Goal: Ask a question: Seek information or help from site administrators or community

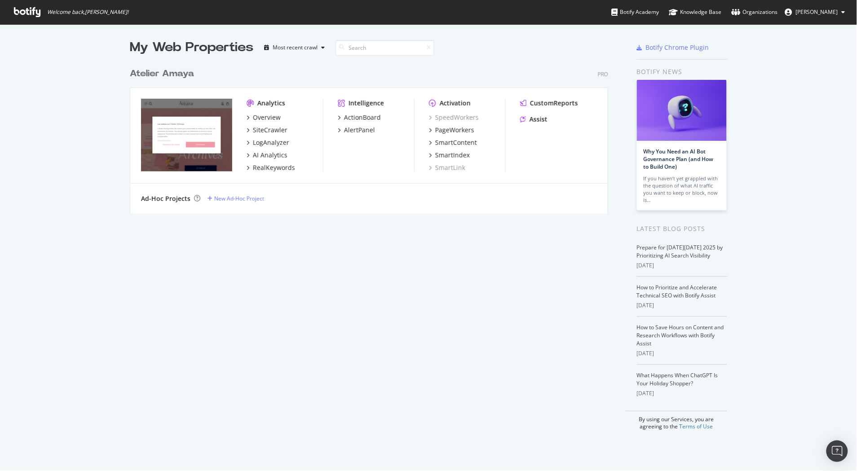
scroll to position [463, 840]
click at [537, 118] on div "Assist" at bounding box center [538, 119] width 18 height 9
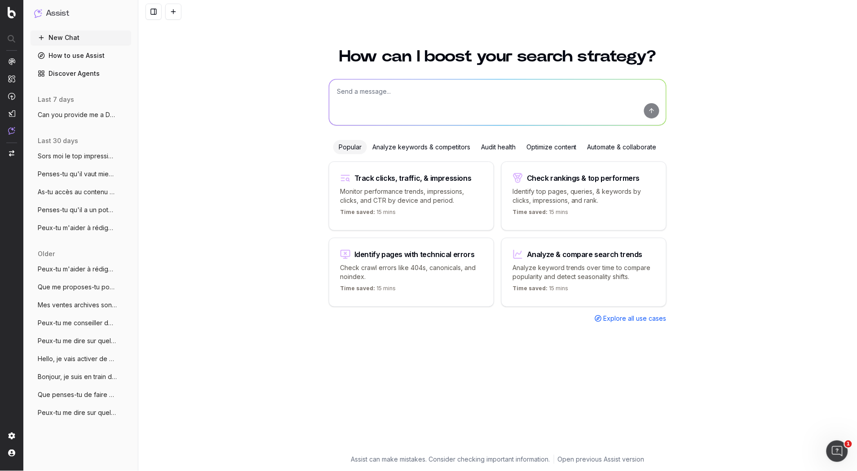
click at [411, 113] on textarea at bounding box center [497, 102] width 337 height 46
paste textarea "quel est le mieux entre "médaillon coeur personnalisé / à personnaliser / perso…"
click at [451, 92] on textarea "Pour un nouveau produit, est-ce que quel est le mieux entre "médaillon coeur pe…" at bounding box center [497, 102] width 337 height 46
type textarea "Pour le nom d'un nouveau produit, est le mieux entre "médaillon coeur personnal…"
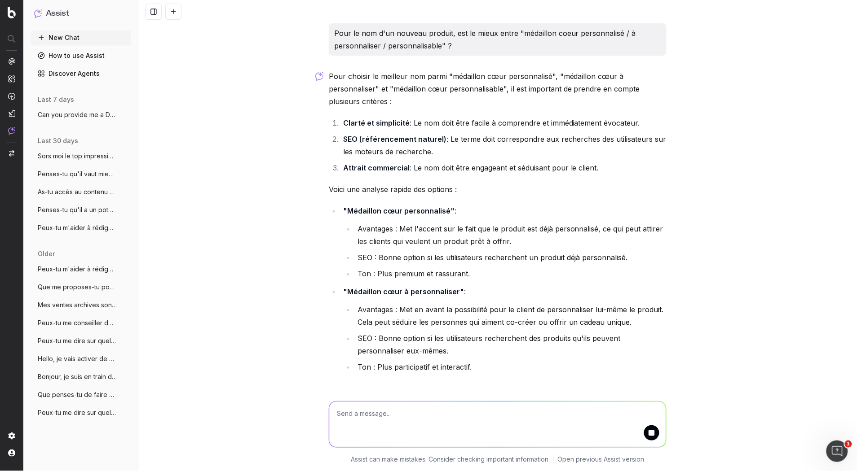
scroll to position [9, 0]
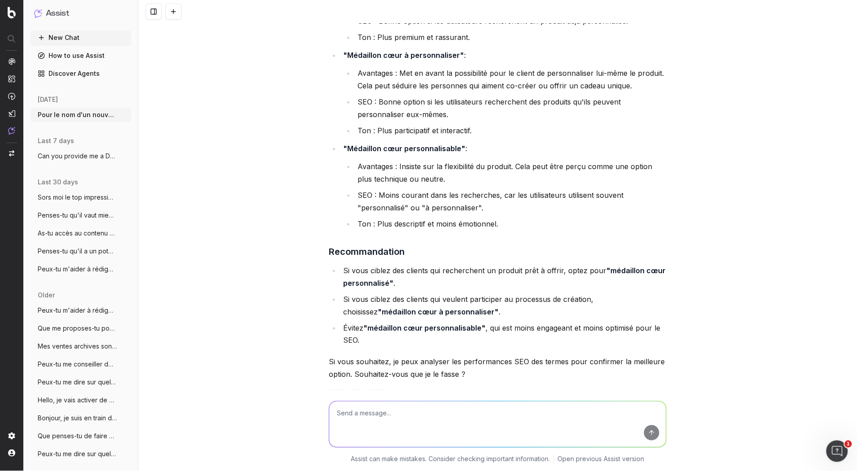
scroll to position [263, 0]
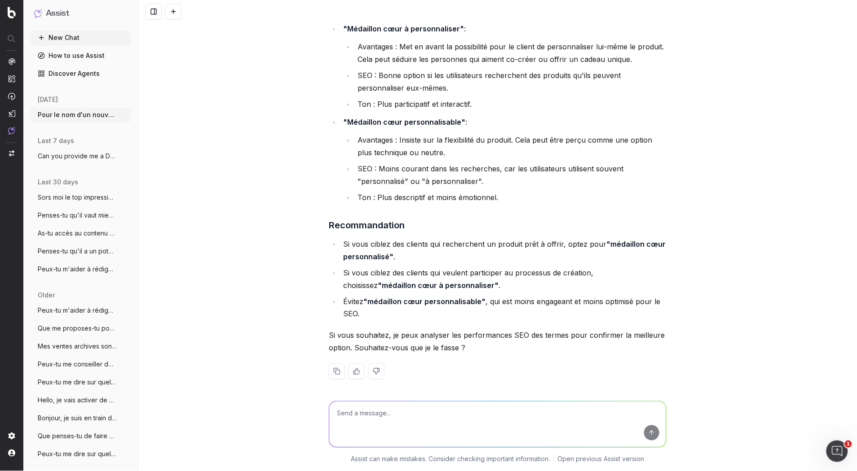
click at [407, 241] on li "Si vous ciblez des clients qui recherchent un produit prêt à offrir, optez pour…" at bounding box center [503, 250] width 326 height 25
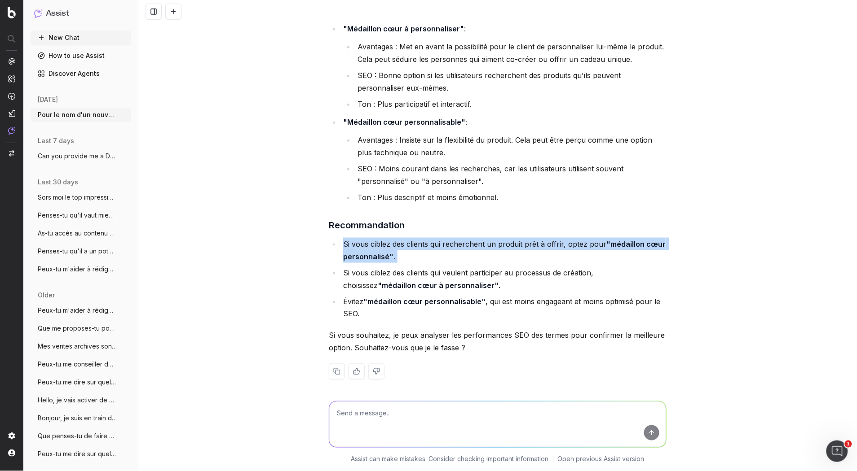
click at [407, 241] on li "Si vous ciblez des clients qui recherchent un produit prêt à offrir, optez pour…" at bounding box center [503, 250] width 326 height 25
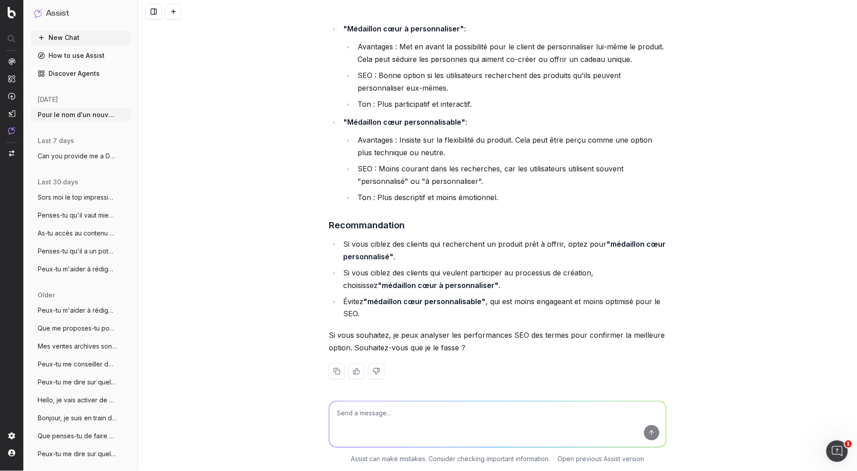
click at [406, 264] on ul "Si vous ciblez des clients qui recherchent un produit prêt à offrir, optez pour…" at bounding box center [498, 279] width 338 height 83
click at [408, 268] on li "Si vous ciblez des clients qui veulent participer au processus de création, cho…" at bounding box center [503, 279] width 326 height 25
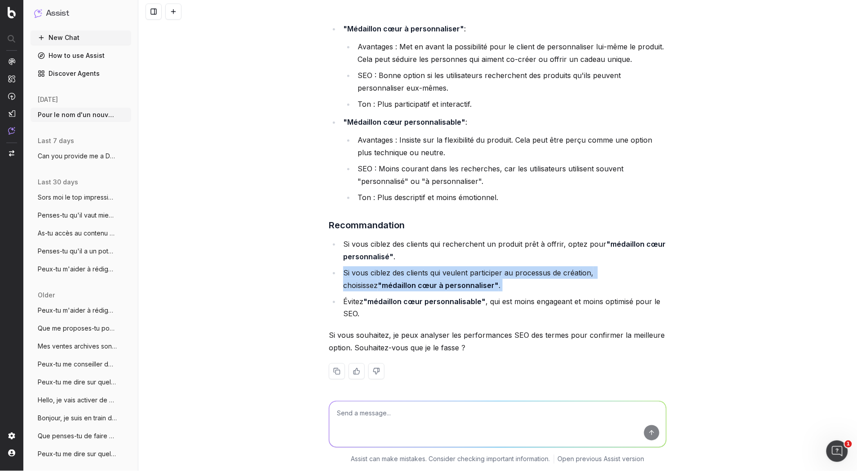
click at [408, 268] on li "Si vous ciblez des clients qui veulent participer au processus de création, cho…" at bounding box center [503, 279] width 326 height 25
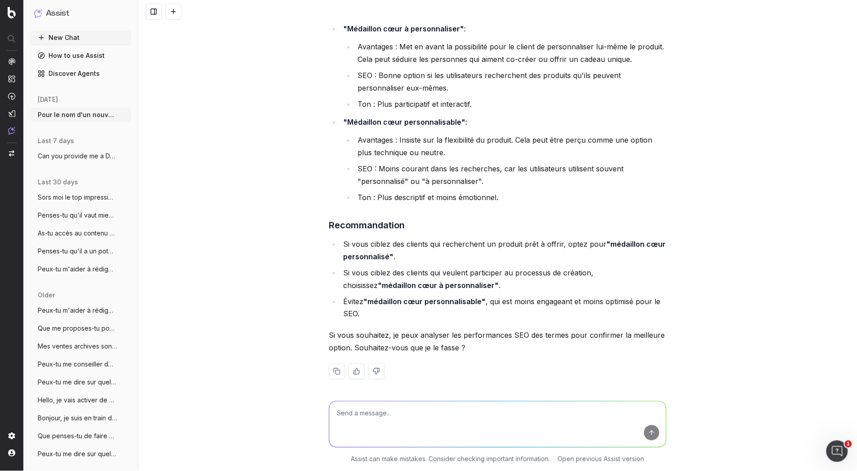
click at [413, 297] on strong ""médaillon cœur personnalisable"" at bounding box center [424, 301] width 122 height 9
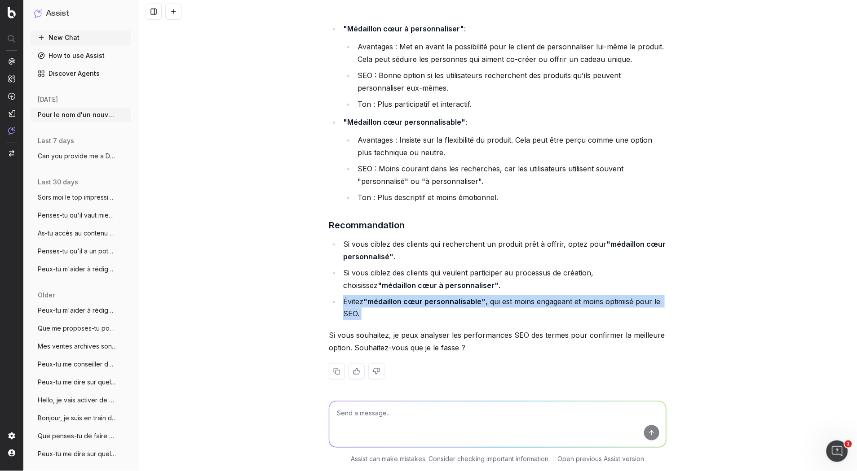
click at [413, 297] on strong ""médaillon cœur personnalisable"" at bounding box center [424, 301] width 122 height 9
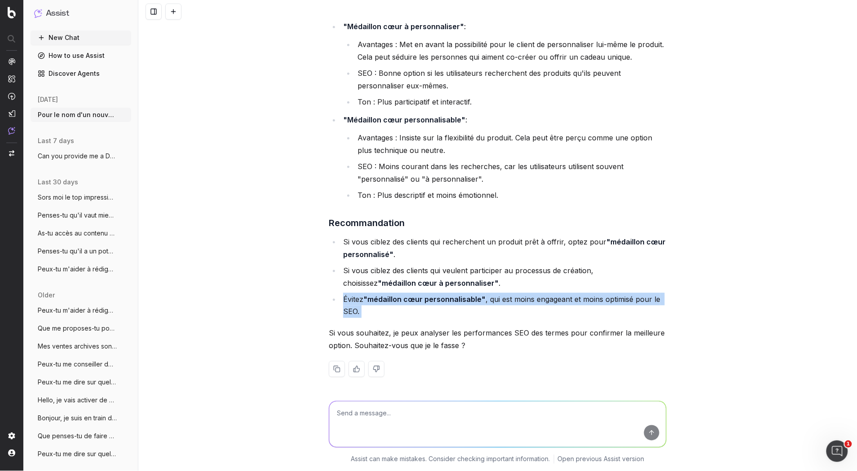
scroll to position [266, 0]
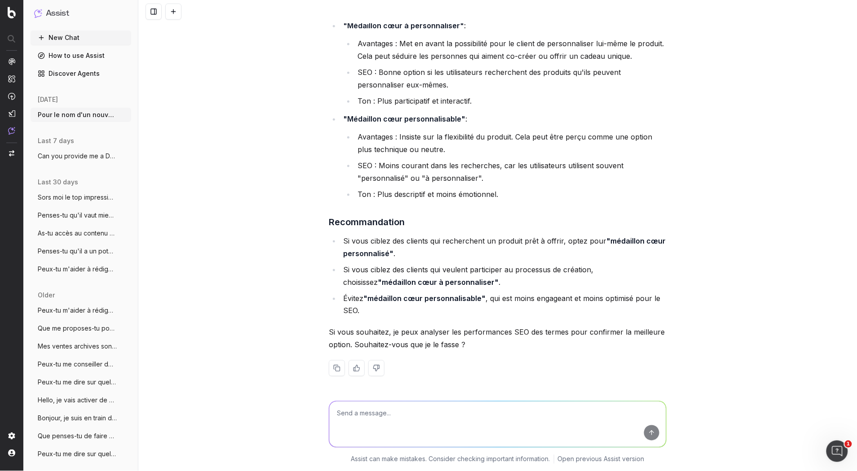
click at [413, 284] on strong ""médaillon cœur à personnaliser"" at bounding box center [438, 282] width 121 height 9
